Goal: Task Accomplishment & Management: Use online tool/utility

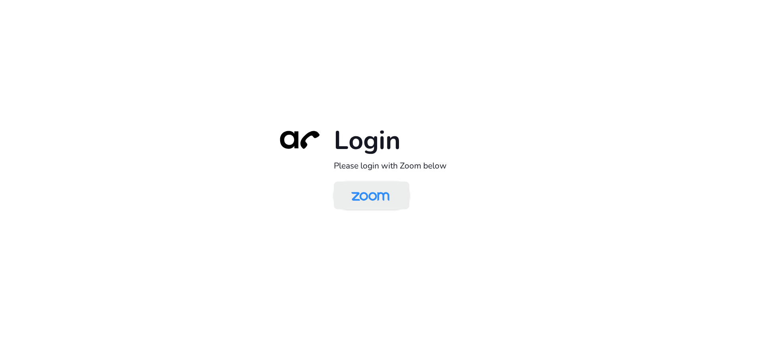
click at [385, 186] on img at bounding box center [370, 196] width 55 height 26
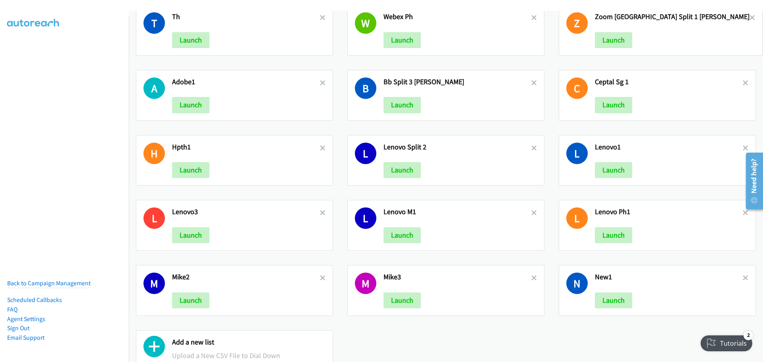
scroll to position [851, 0]
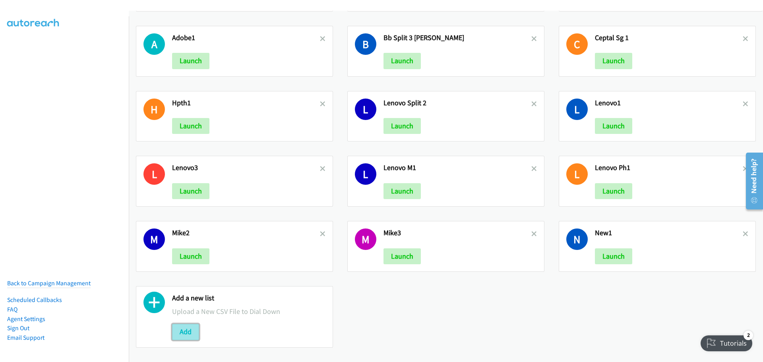
click at [190, 329] on button "Add" at bounding box center [185, 332] width 27 height 16
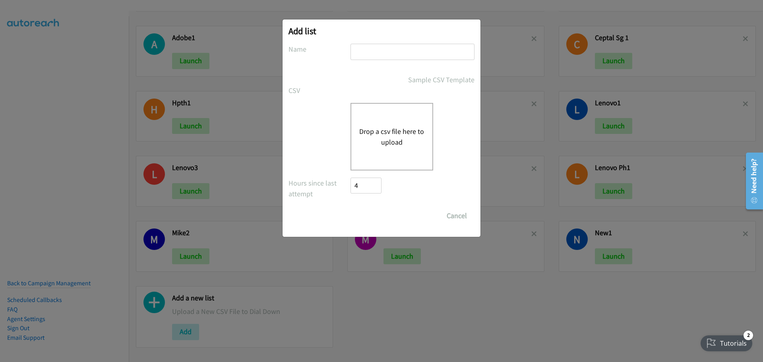
click at [388, 139] on button "Drop a csv file here to upload" at bounding box center [391, 136] width 65 height 21
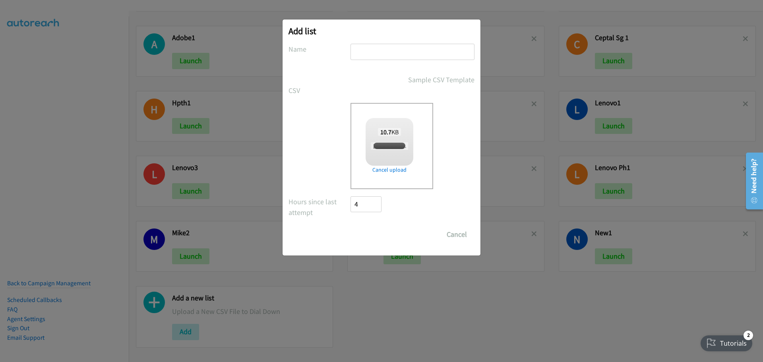
checkbox input "true"
click at [361, 46] on input "text" at bounding box center [412, 52] width 124 height 16
type input "K"
type input "LenovoPH2"
click at [368, 235] on input "Save List" at bounding box center [371, 234] width 42 height 16
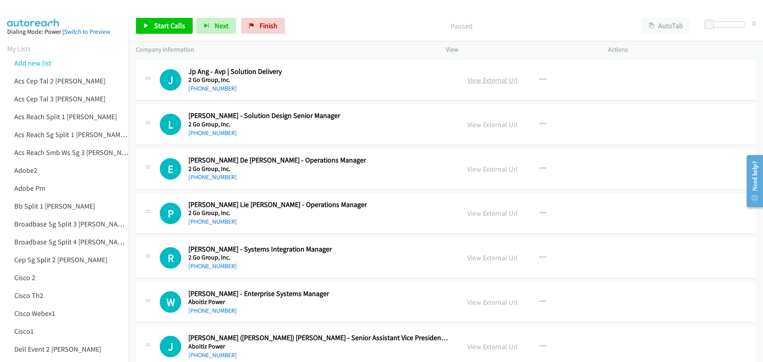
click at [478, 81] on link "View External Url" at bounding box center [492, 79] width 50 height 9
click at [178, 29] on span "Start Calls" at bounding box center [169, 25] width 31 height 9
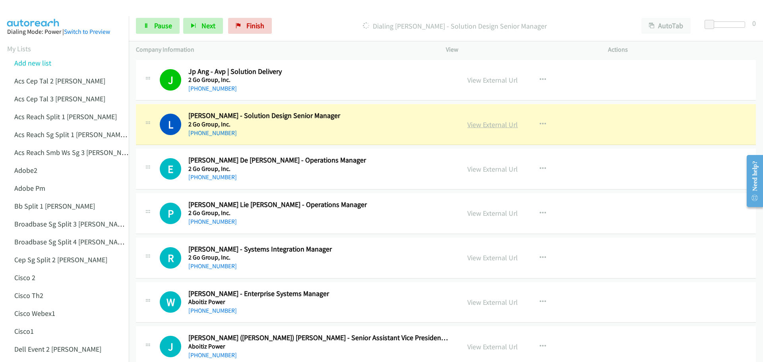
click at [485, 126] on link "View External Url" at bounding box center [492, 124] width 50 height 9
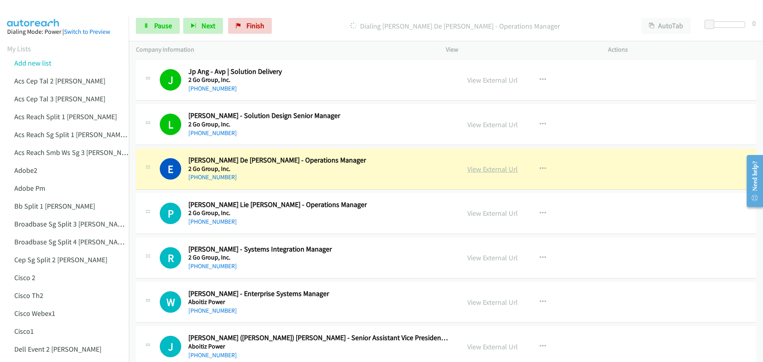
click at [475, 171] on link "View External Url" at bounding box center [492, 168] width 50 height 9
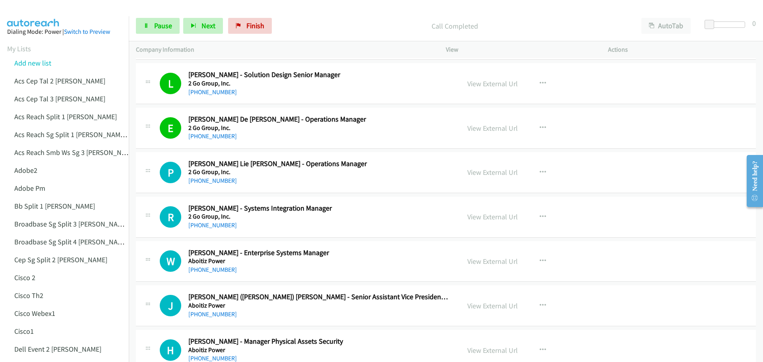
scroll to position [79, 0]
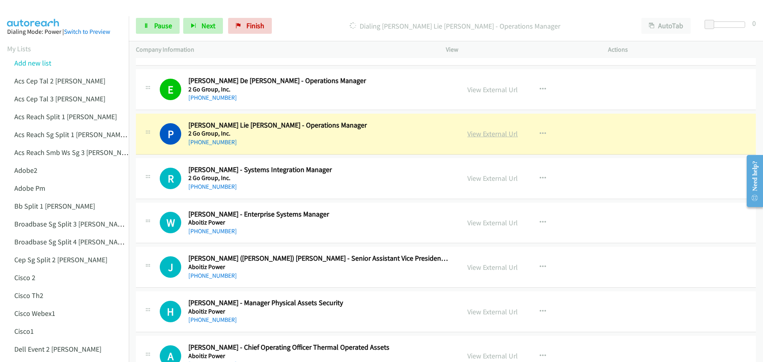
click at [489, 135] on link "View External Url" at bounding box center [492, 133] width 50 height 9
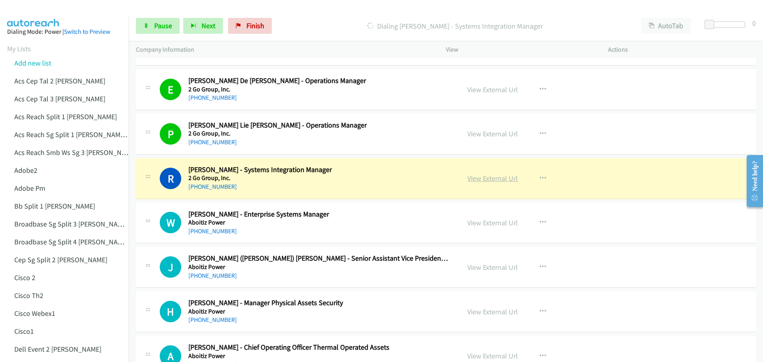
click at [483, 179] on link "View External Url" at bounding box center [492, 178] width 50 height 9
click at [164, 29] on span "Pause" at bounding box center [163, 25] width 18 height 9
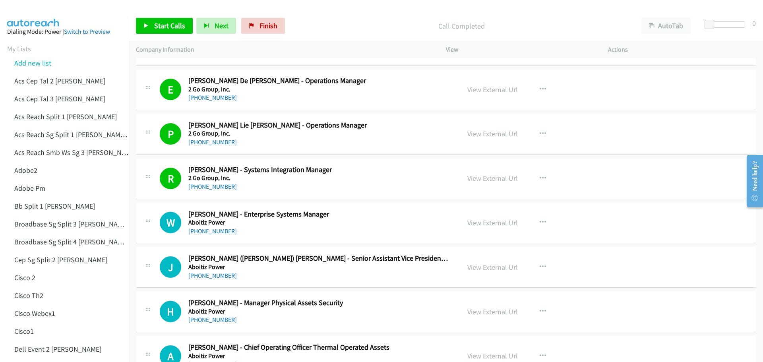
click at [487, 225] on link "View External Url" at bounding box center [492, 222] width 50 height 9
click at [164, 26] on span "Start Calls" at bounding box center [169, 25] width 31 height 9
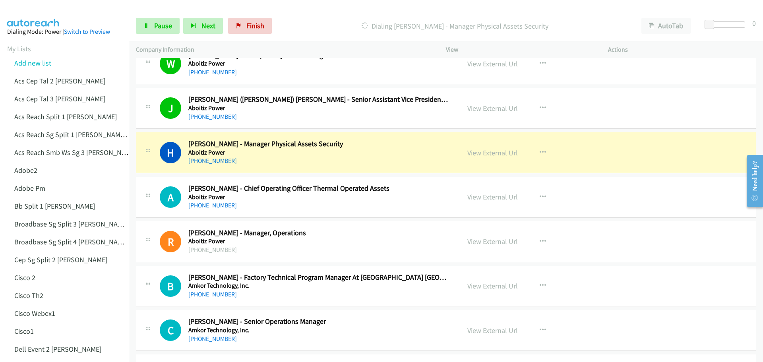
scroll to position [278, 0]
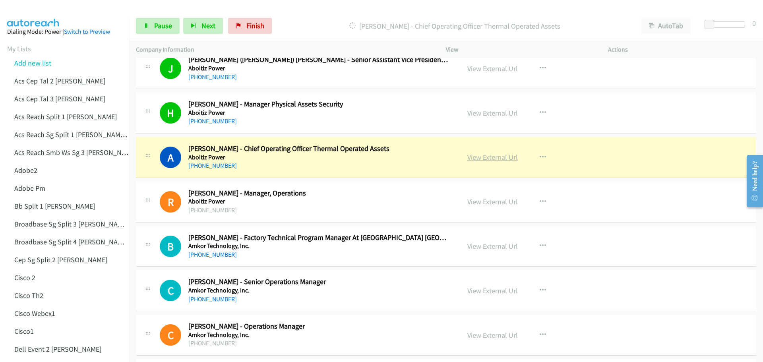
click at [498, 158] on link "View External Url" at bounding box center [492, 157] width 50 height 9
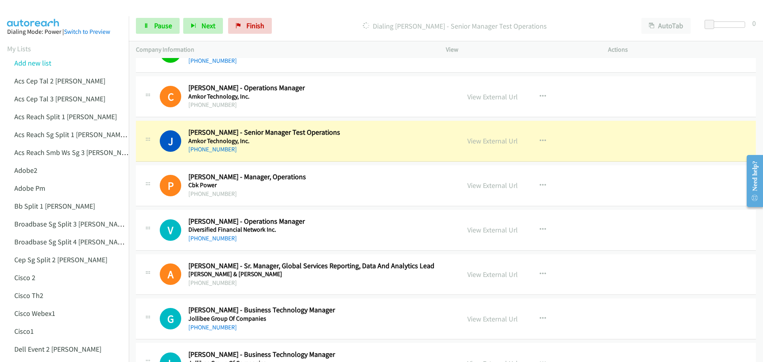
scroll to position [556, 0]
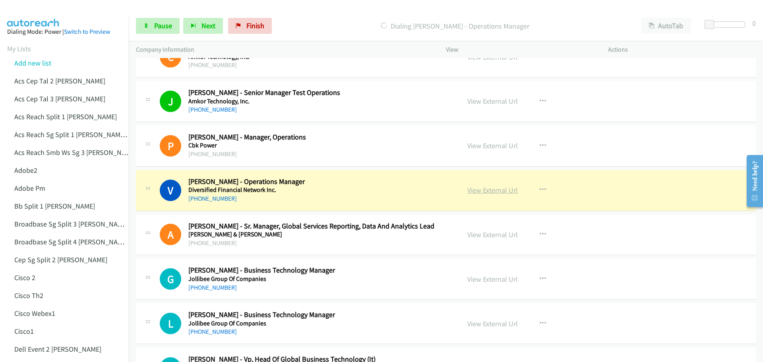
click at [482, 190] on link "View External Url" at bounding box center [492, 190] width 50 height 9
click at [159, 25] on span "Pause" at bounding box center [163, 25] width 18 height 9
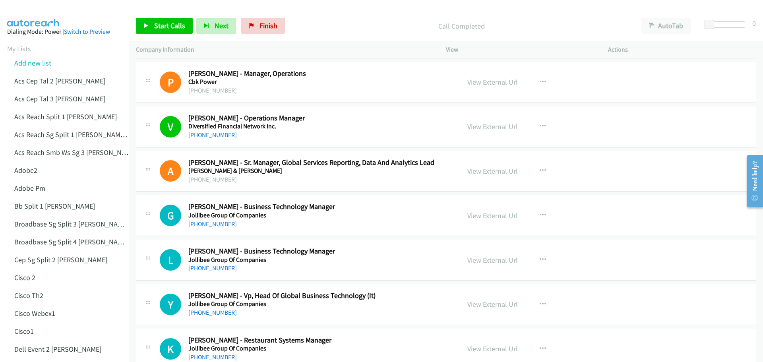
scroll to position [636, 0]
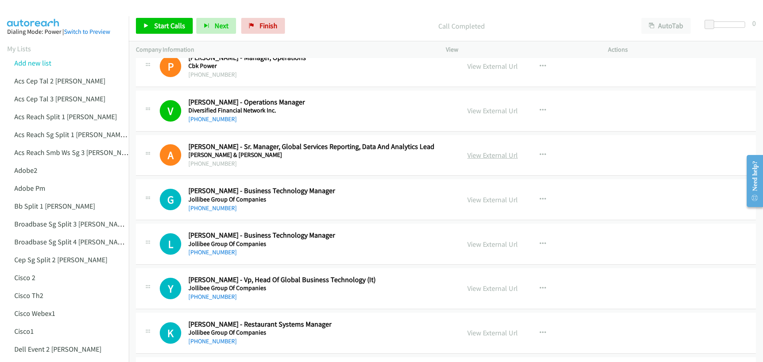
click at [489, 155] on link "View External Url" at bounding box center [492, 155] width 50 height 9
click at [491, 198] on link "View External Url" at bounding box center [492, 199] width 50 height 9
click at [479, 201] on link "View External Url" at bounding box center [492, 199] width 50 height 9
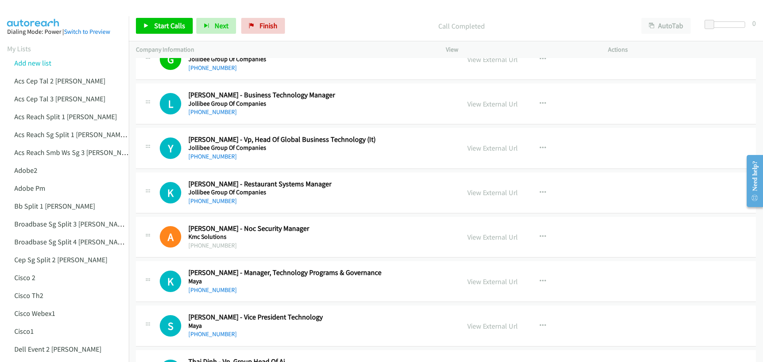
scroll to position [794, 0]
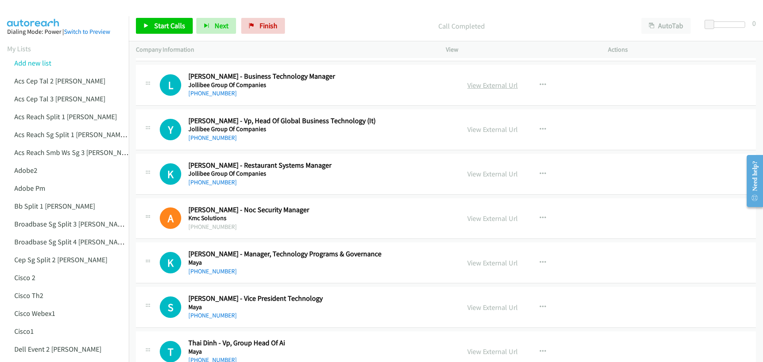
click at [490, 87] on link "View External Url" at bounding box center [492, 85] width 50 height 9
click at [483, 129] on link "View External Url" at bounding box center [492, 129] width 50 height 9
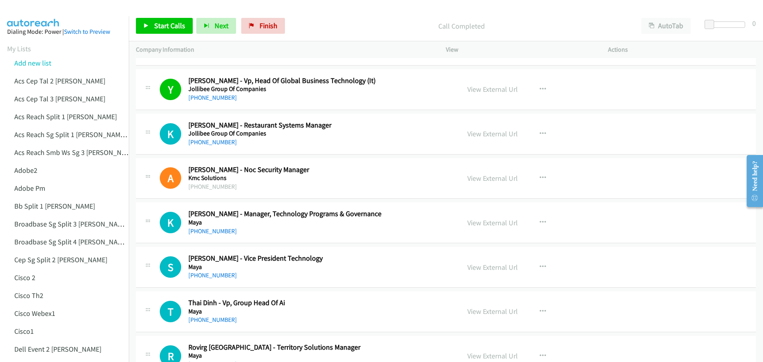
scroll to position [834, 0]
click at [489, 133] on link "View External Url" at bounding box center [492, 133] width 50 height 9
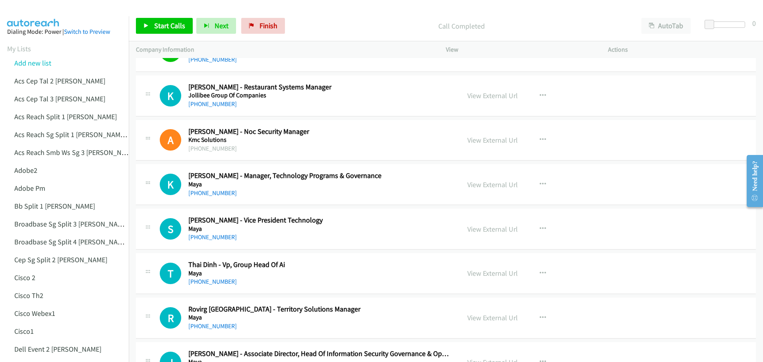
scroll to position [874, 0]
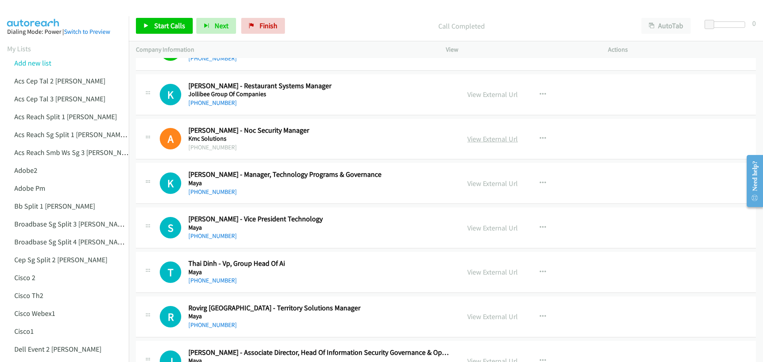
click at [483, 135] on link "View External Url" at bounding box center [492, 138] width 50 height 9
click at [489, 180] on link "View External Url" at bounding box center [492, 183] width 50 height 9
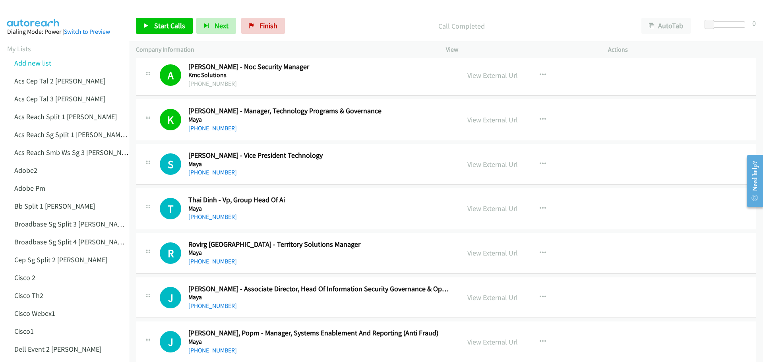
scroll to position [953, 0]
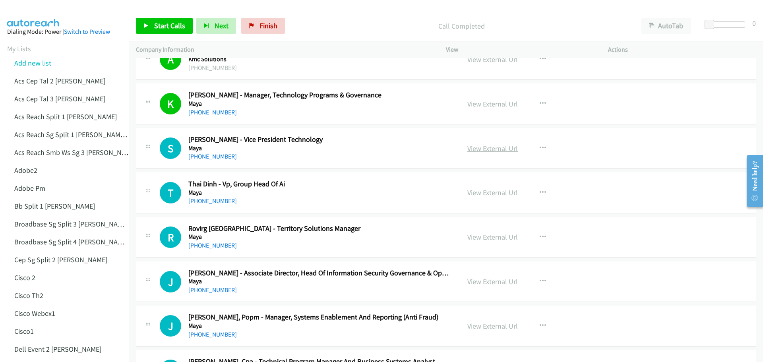
click at [486, 149] on link "View External Url" at bounding box center [492, 148] width 50 height 9
click at [482, 192] on link "View External Url" at bounding box center [492, 192] width 50 height 9
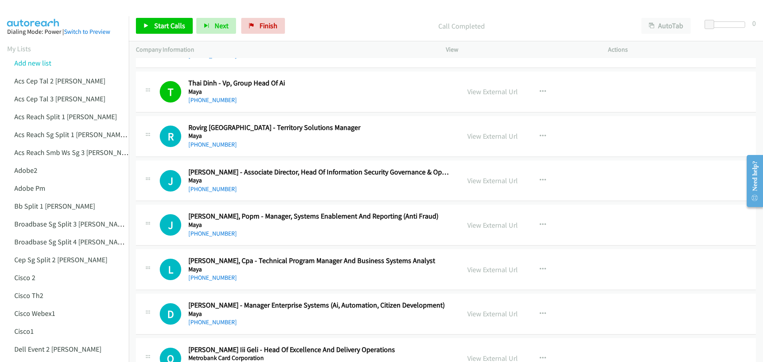
scroll to position [1073, 0]
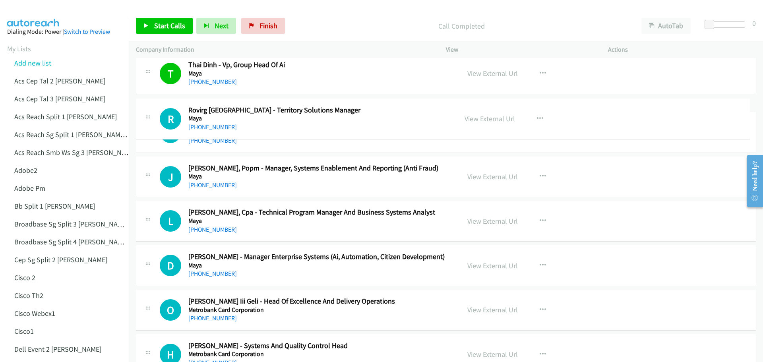
drag, startPoint x: 350, startPoint y: 110, endPoint x: 257, endPoint y: 111, distance: 93.0
drag, startPoint x: 232, startPoint y: 108, endPoint x: 278, endPoint y: 111, distance: 45.8
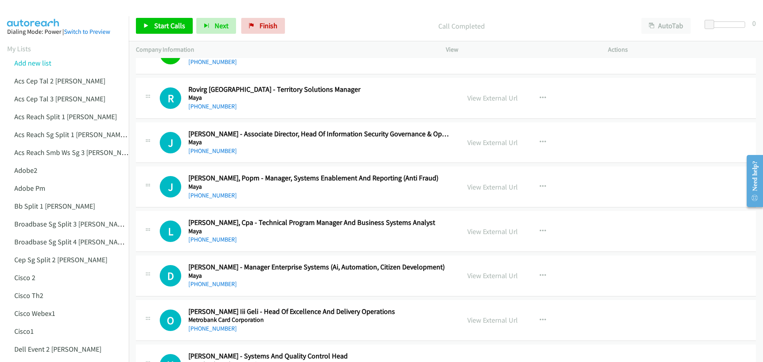
scroll to position [1112, 0]
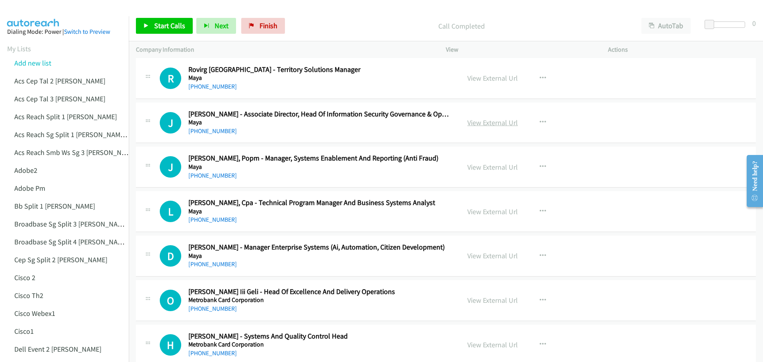
click at [493, 121] on link "View External Url" at bounding box center [492, 122] width 50 height 9
click at [168, 29] on span "Start Calls" at bounding box center [169, 25] width 31 height 9
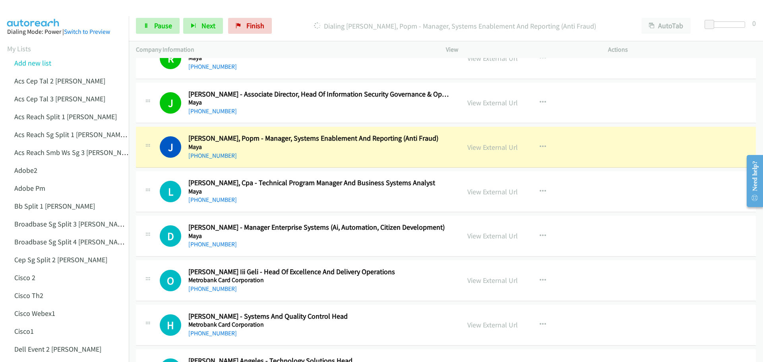
scroll to position [1152, 0]
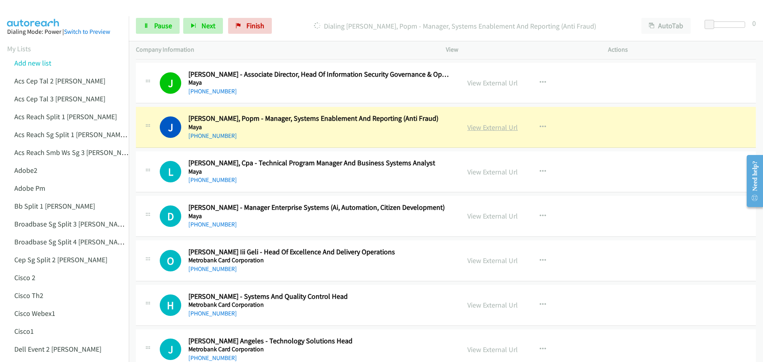
click at [492, 128] on link "View External Url" at bounding box center [492, 127] width 50 height 9
drag, startPoint x: 163, startPoint y: 26, endPoint x: 176, endPoint y: 22, distance: 13.3
click at [163, 26] on span "Pause" at bounding box center [163, 25] width 18 height 9
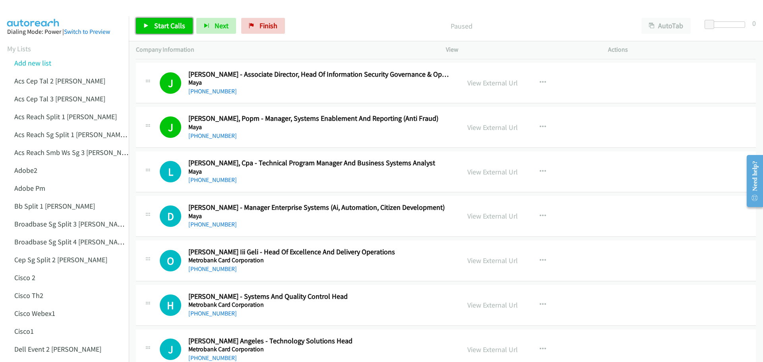
click at [175, 25] on span "Start Calls" at bounding box center [169, 25] width 31 height 9
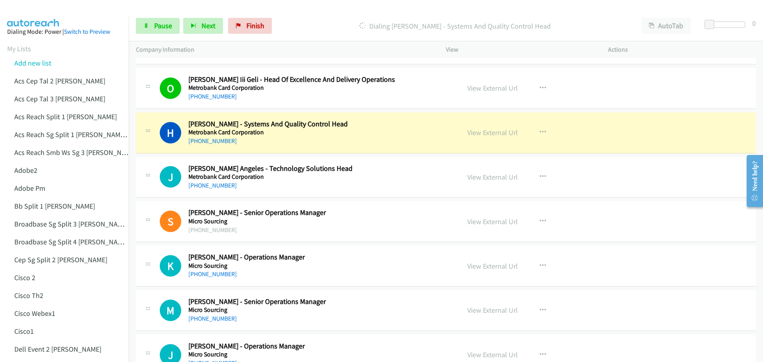
scroll to position [1311, 0]
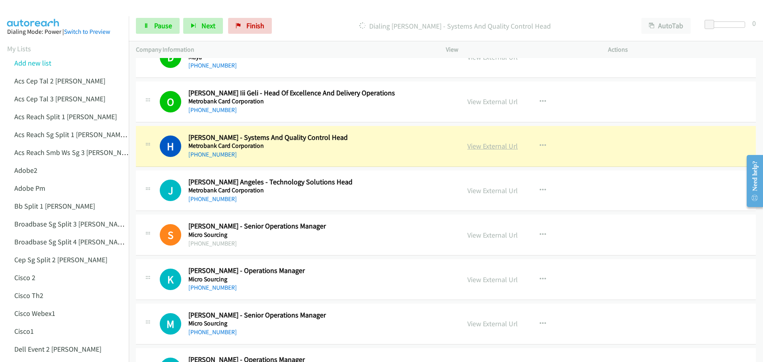
click at [485, 145] on link "View External Url" at bounding box center [492, 145] width 50 height 9
click at [162, 27] on span "Pause" at bounding box center [163, 25] width 18 height 9
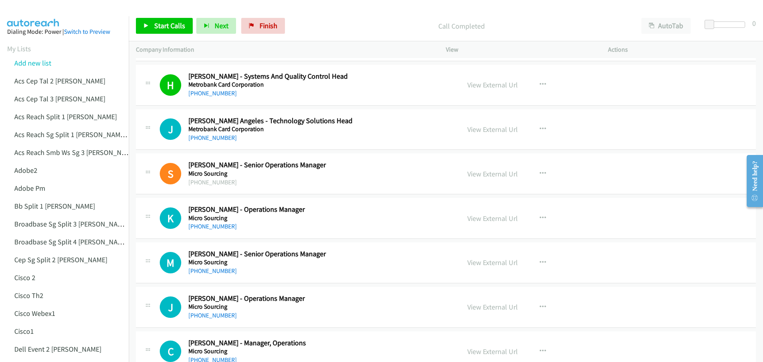
scroll to position [1390, 0]
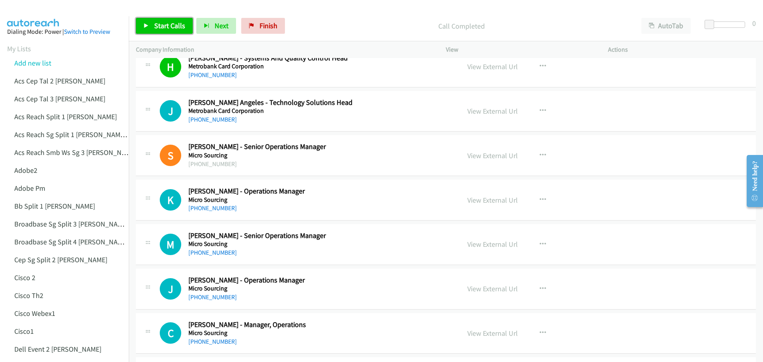
click at [166, 25] on span "Start Calls" at bounding box center [169, 25] width 31 height 9
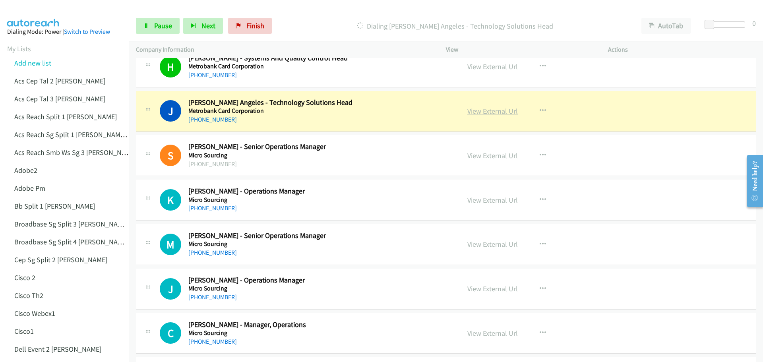
click at [481, 110] on link "View External Url" at bounding box center [492, 110] width 50 height 9
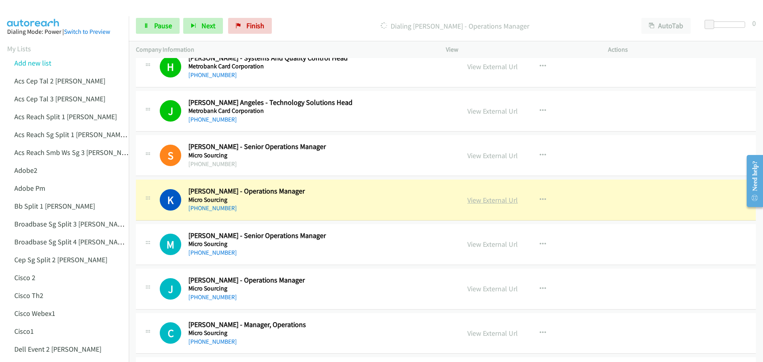
click at [487, 199] on link "View External Url" at bounding box center [492, 199] width 50 height 9
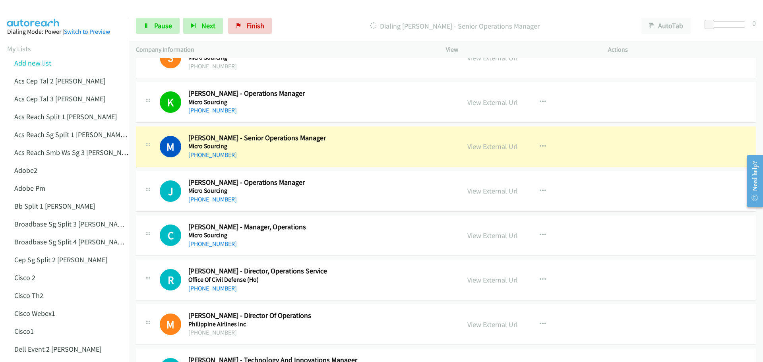
scroll to position [1509, 0]
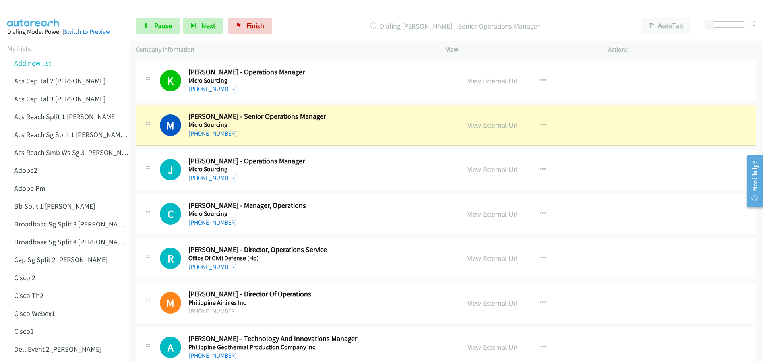
click at [478, 123] on link "View External Url" at bounding box center [492, 124] width 50 height 9
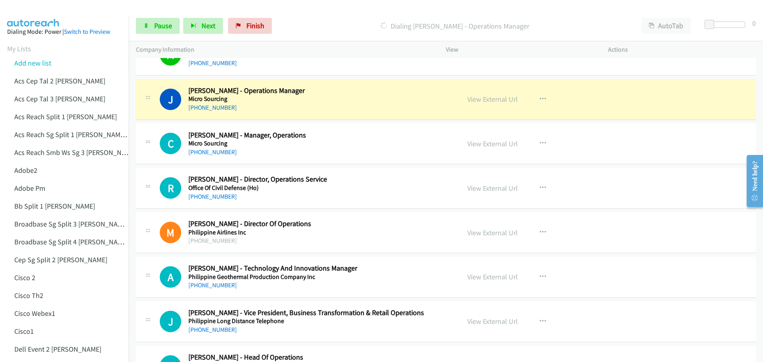
scroll to position [1589, 0]
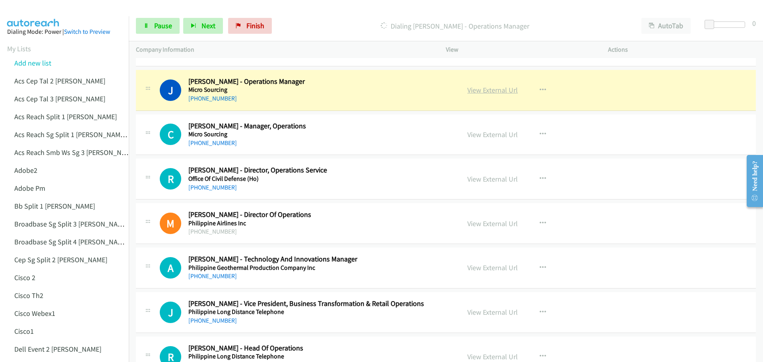
click at [483, 92] on link "View External Url" at bounding box center [492, 89] width 50 height 9
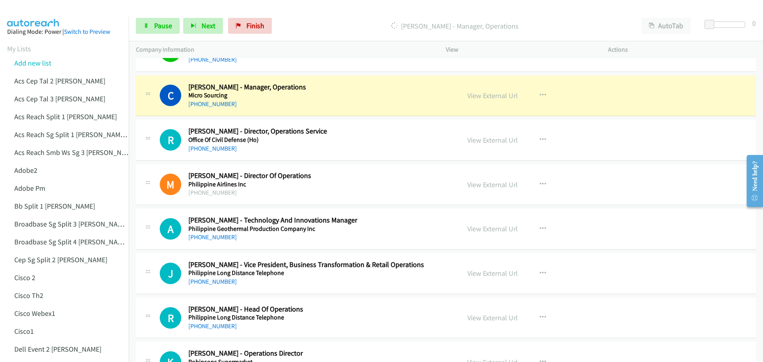
scroll to position [1629, 0]
click at [493, 95] on link "View External Url" at bounding box center [492, 94] width 50 height 9
click at [154, 15] on div "Start Calls Pause Next Finish Dialing Carlo Figuracion - Manager, Operations Au…" at bounding box center [446, 26] width 634 height 31
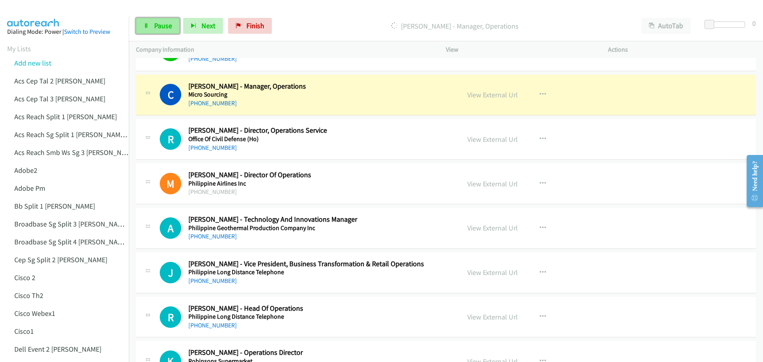
click at [151, 25] on link "Pause" at bounding box center [158, 26] width 44 height 16
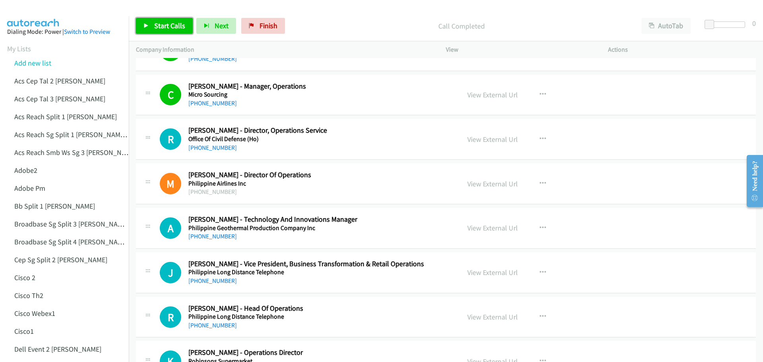
click at [159, 25] on span "Start Calls" at bounding box center [169, 25] width 31 height 9
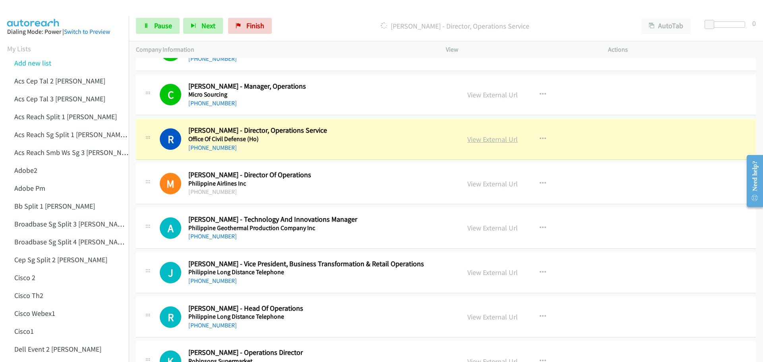
click at [501, 142] on link "View External Url" at bounding box center [492, 139] width 50 height 9
drag, startPoint x: 158, startPoint y: 23, endPoint x: 176, endPoint y: 17, distance: 19.2
click at [158, 23] on span "Pause" at bounding box center [163, 25] width 18 height 9
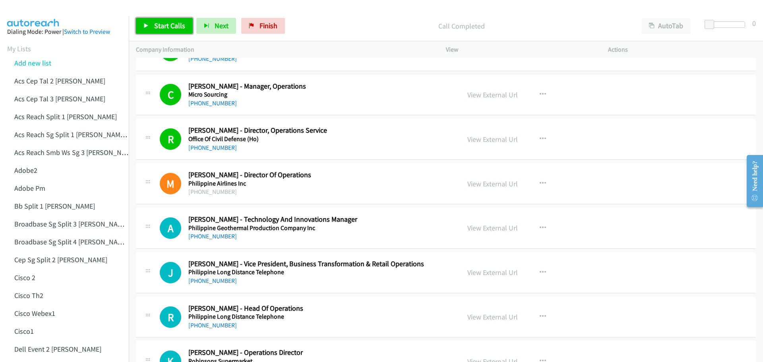
click at [170, 23] on span "Start Calls" at bounding box center [169, 25] width 31 height 9
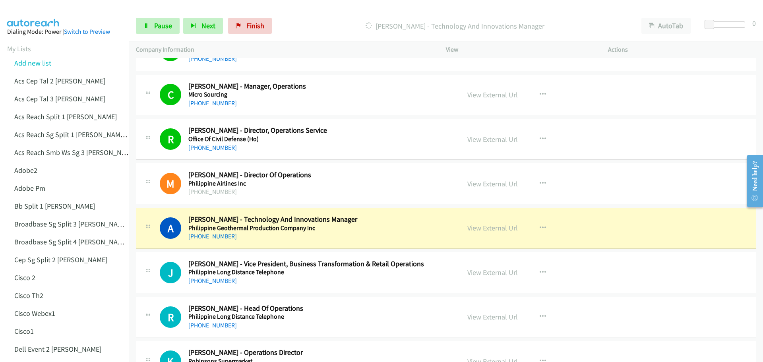
click at [487, 227] on link "View External Url" at bounding box center [492, 227] width 50 height 9
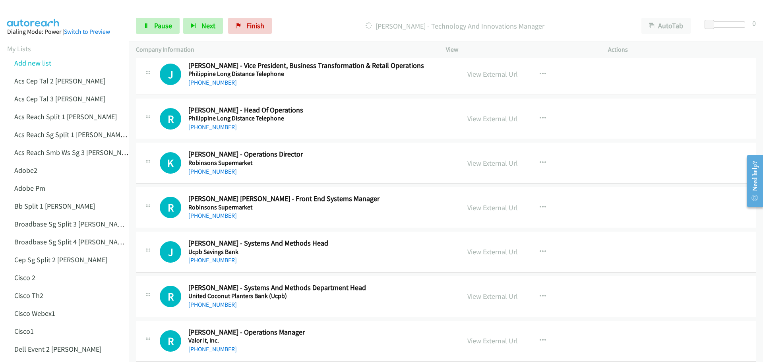
scroll to position [1827, 0]
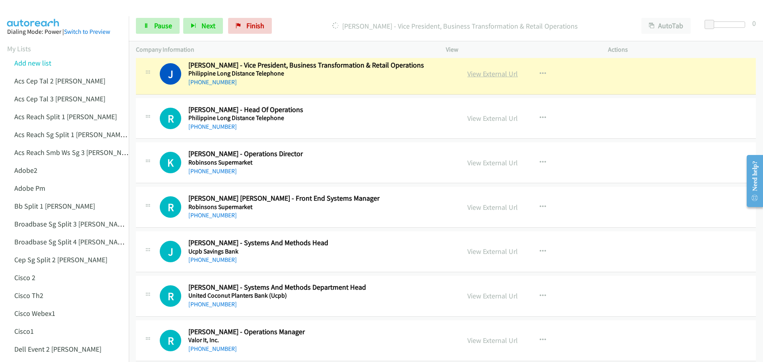
click at [501, 75] on link "View External Url" at bounding box center [492, 73] width 50 height 9
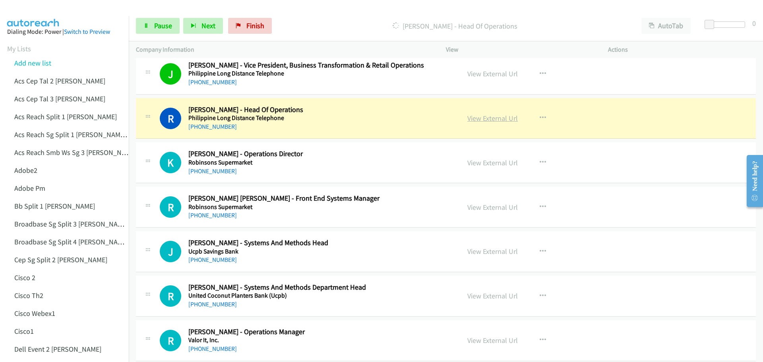
click at [498, 120] on link "View External Url" at bounding box center [492, 118] width 50 height 9
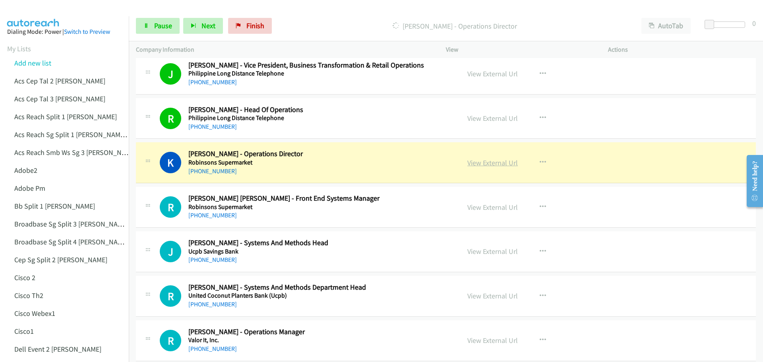
click at [491, 164] on link "View External Url" at bounding box center [492, 162] width 50 height 9
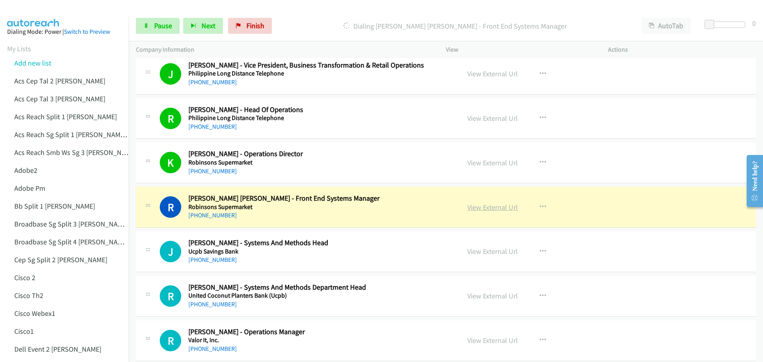
click at [485, 207] on link "View External Url" at bounding box center [492, 207] width 50 height 9
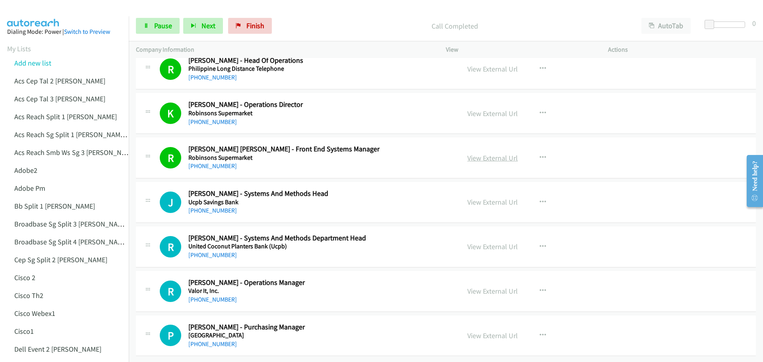
scroll to position [1882, 0]
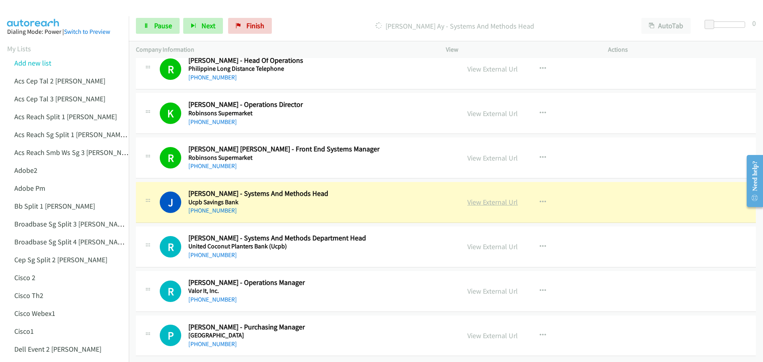
click at [483, 197] on link "View External Url" at bounding box center [492, 201] width 50 height 9
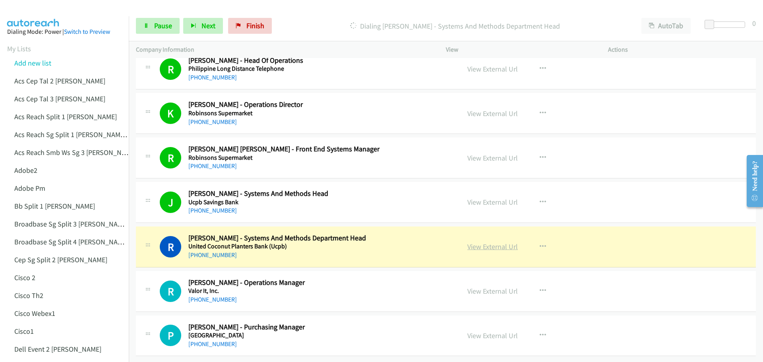
click at [481, 244] on link "View External Url" at bounding box center [492, 246] width 50 height 9
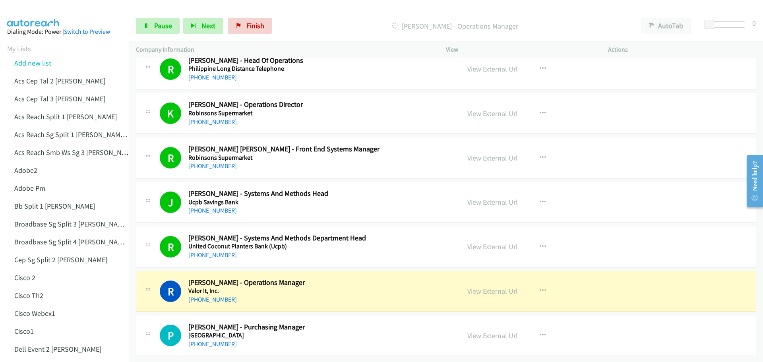
click at [159, 17] on div "Start Calls Pause Next Finish Dialing Ronnel Abad Aguirre - Operations Manager …" at bounding box center [446, 26] width 634 height 31
click at [157, 22] on span "Pause" at bounding box center [163, 25] width 18 height 9
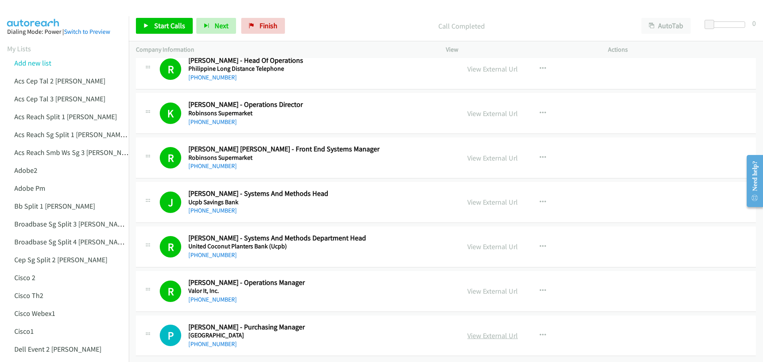
click at [491, 331] on link "View External Url" at bounding box center [492, 335] width 50 height 9
click at [481, 332] on link "View External Url" at bounding box center [492, 335] width 50 height 9
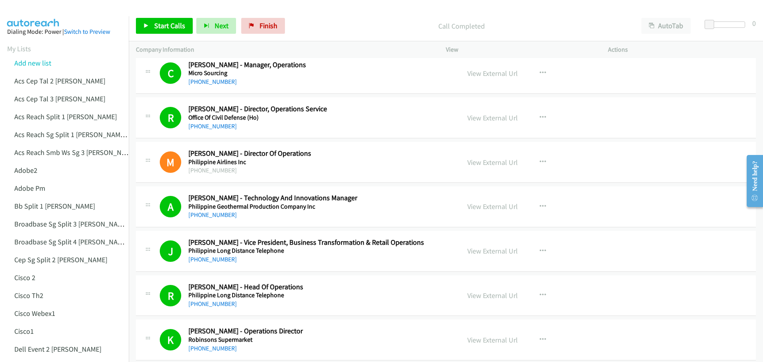
scroll to position [1601, 0]
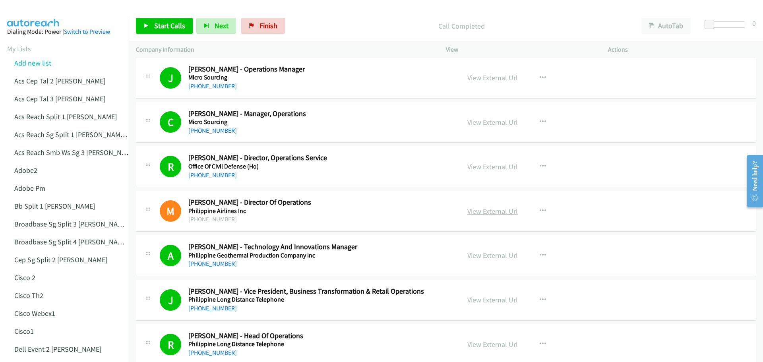
click at [499, 211] on link "View External Url" at bounding box center [492, 211] width 50 height 9
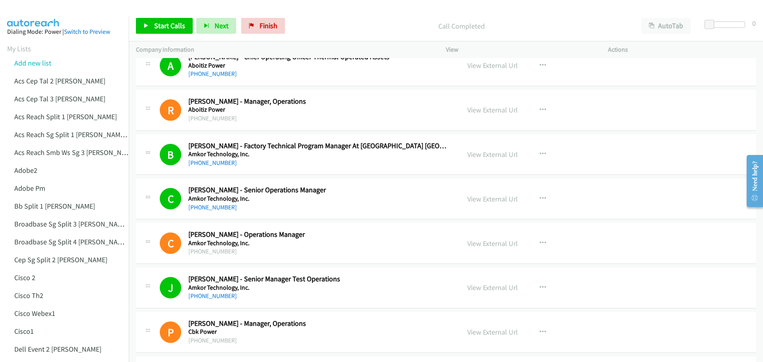
scroll to position [361, 0]
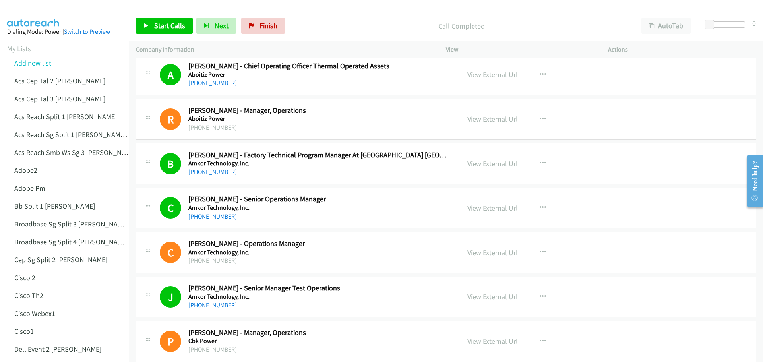
click at [504, 122] on link "View External Url" at bounding box center [492, 118] width 50 height 9
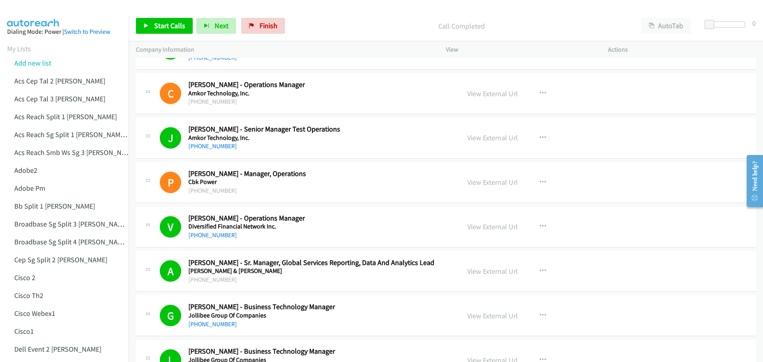
scroll to position [462, 0]
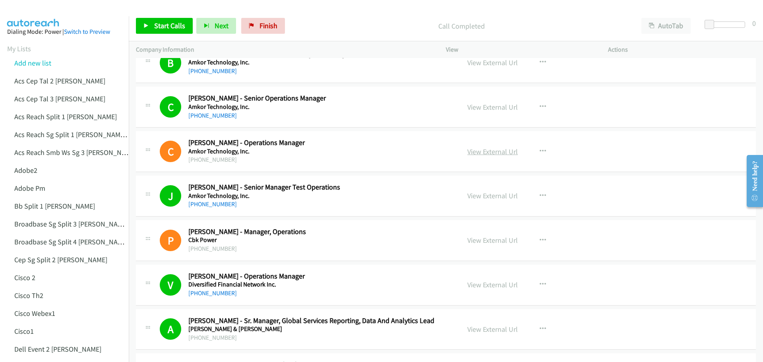
click at [496, 154] on link "View External Url" at bounding box center [492, 151] width 50 height 9
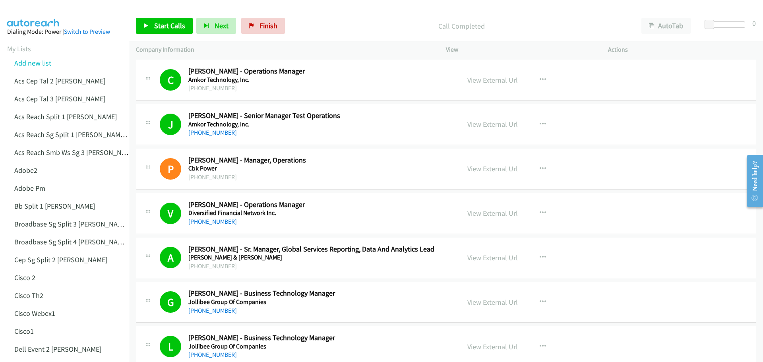
scroll to position [541, 0]
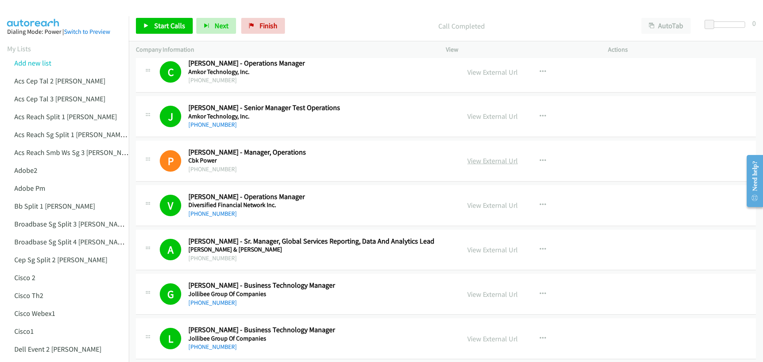
click at [498, 163] on link "View External Url" at bounding box center [492, 160] width 50 height 9
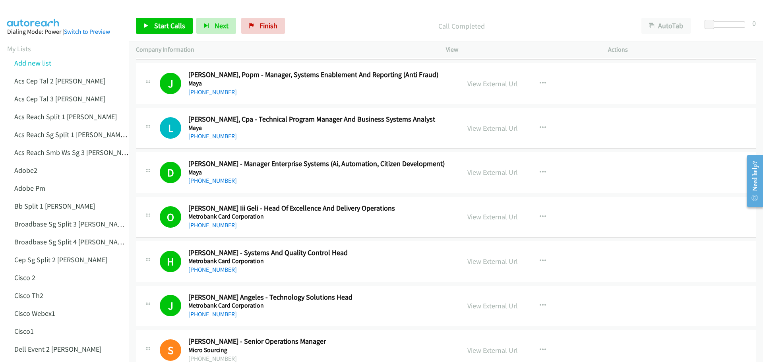
scroll to position [1194, 0]
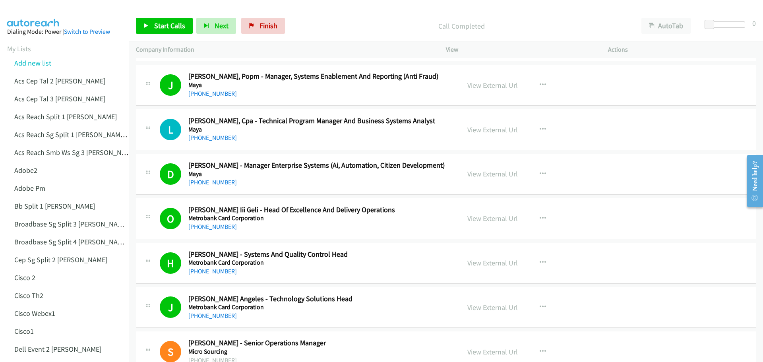
click at [487, 130] on link "View External Url" at bounding box center [492, 129] width 50 height 9
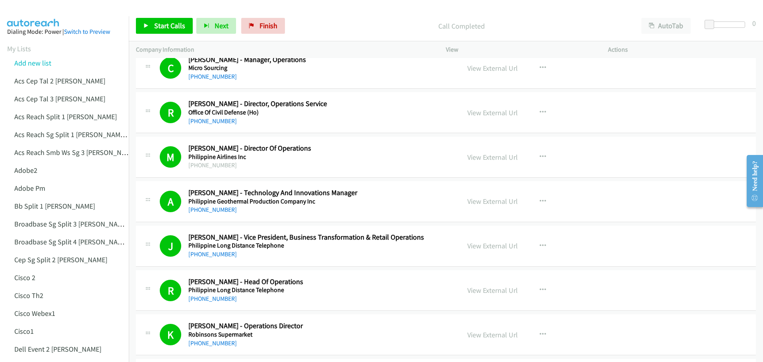
scroll to position [1637, 0]
